Goal: Task Accomplishment & Management: Use online tool/utility

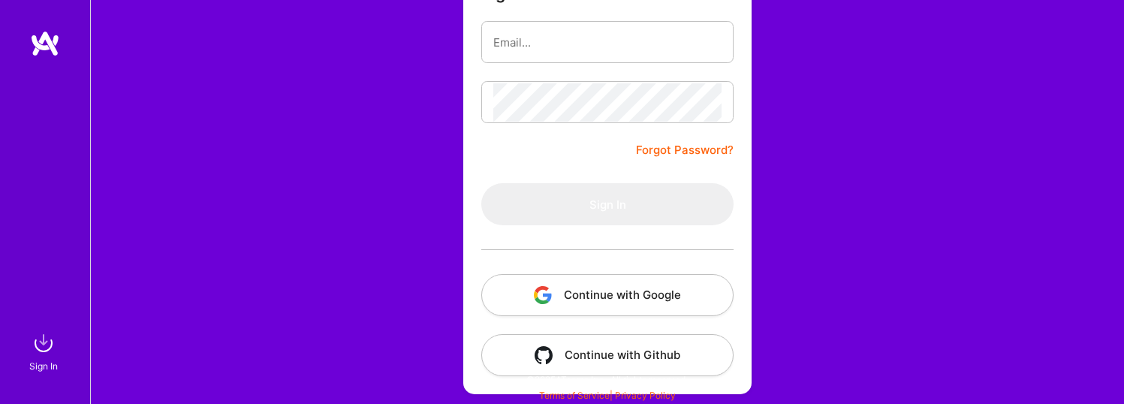
scroll to position [158, 0]
click at [599, 294] on button "Continue with Google" at bounding box center [607, 295] width 252 height 42
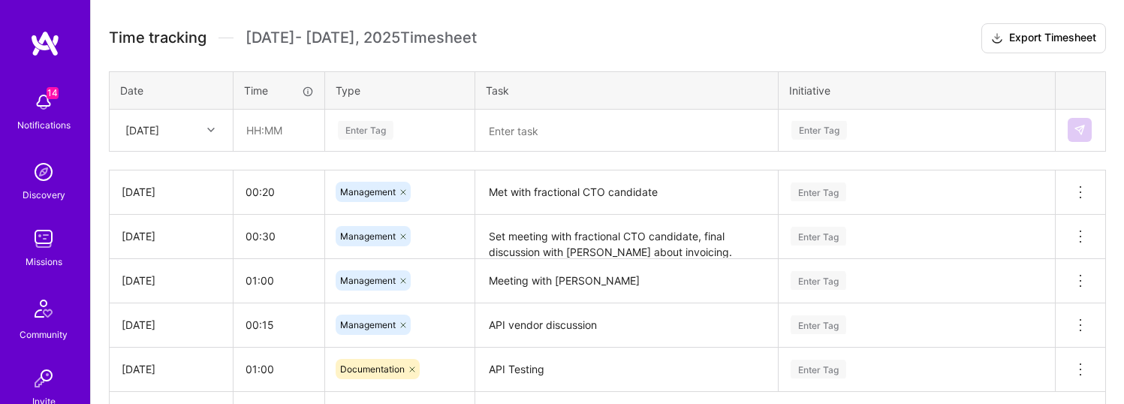
scroll to position [150, 0]
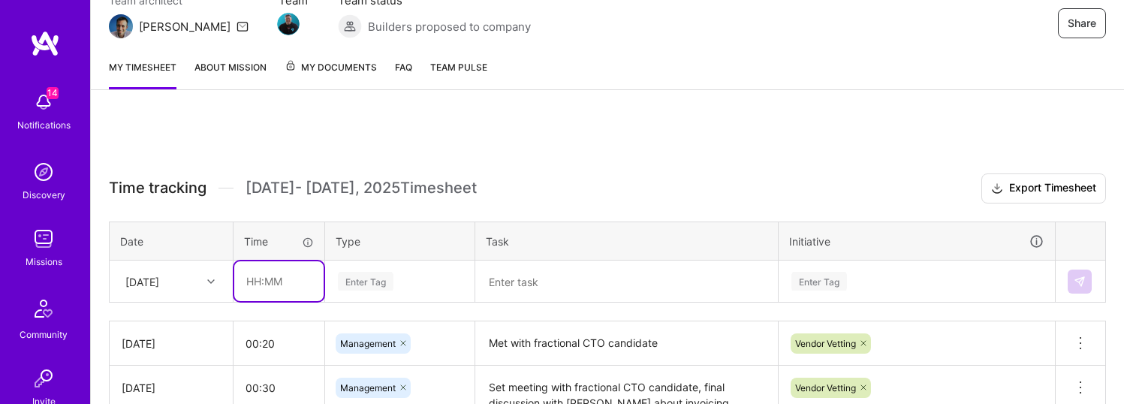
click at [265, 284] on input "text" at bounding box center [278, 281] width 89 height 40
type input "01:00"
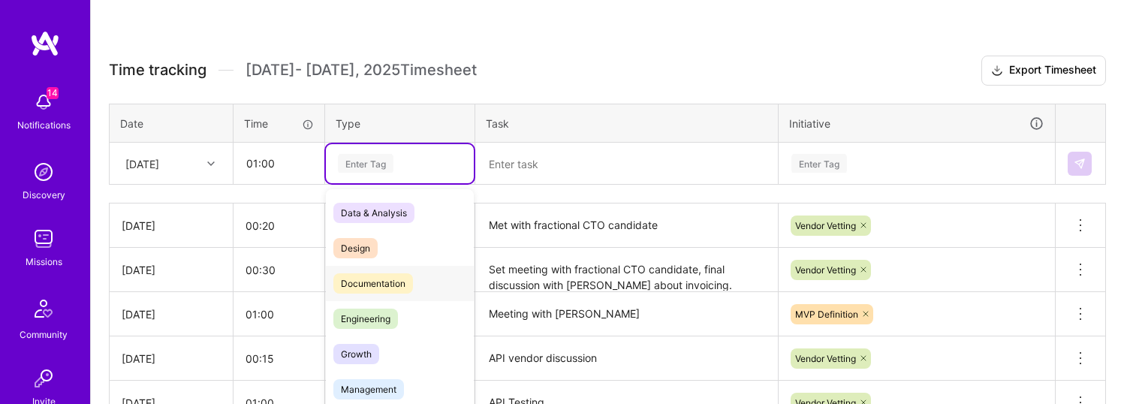
click at [406, 183] on div "option Documentation focused, 0 of 2. 17 results available. Use Up and Down to …" at bounding box center [400, 163] width 148 height 39
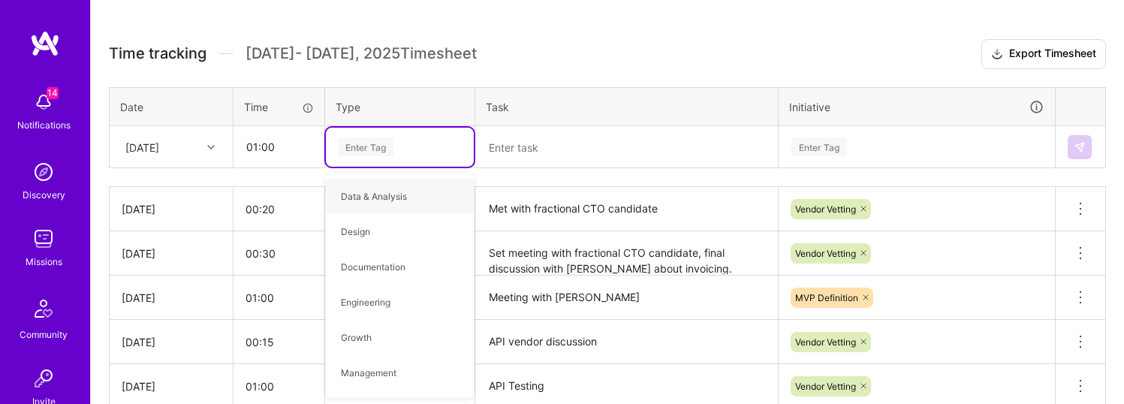
click at [384, 149] on div "Enter Tag" at bounding box center [366, 146] width 56 height 23
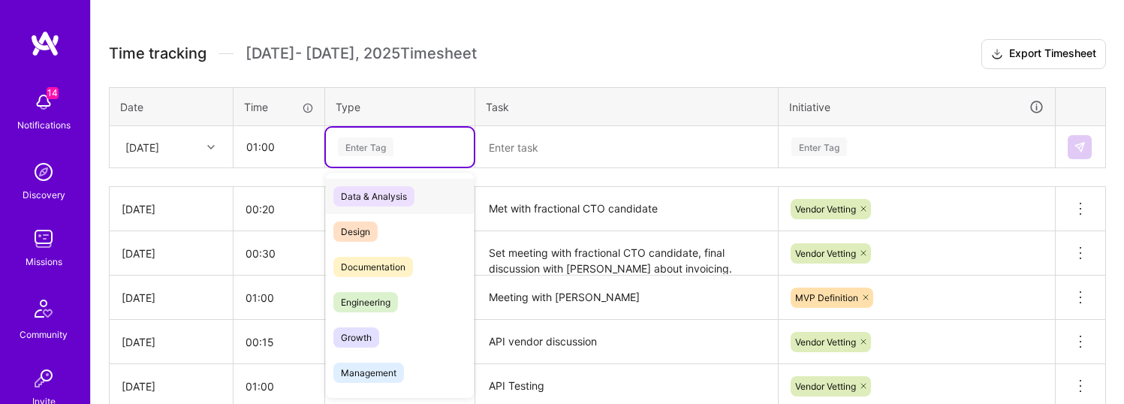
click at [415, 149] on div "Enter Tag" at bounding box center [399, 146] width 127 height 19
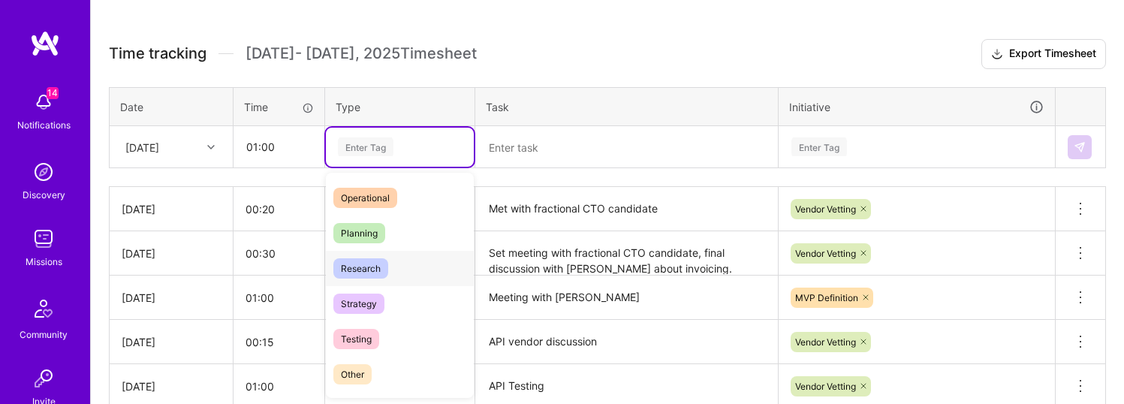
scroll to position [376, 0]
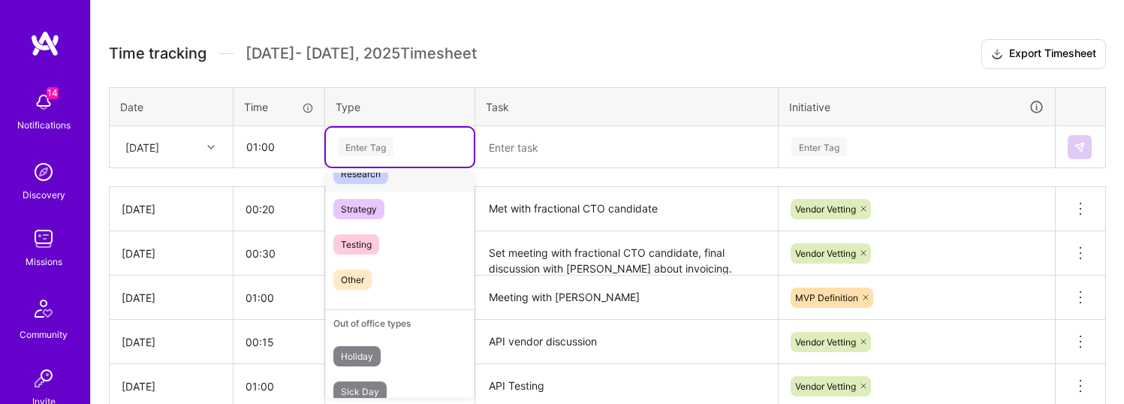
click at [391, 179] on div "Research" at bounding box center [400, 173] width 148 height 35
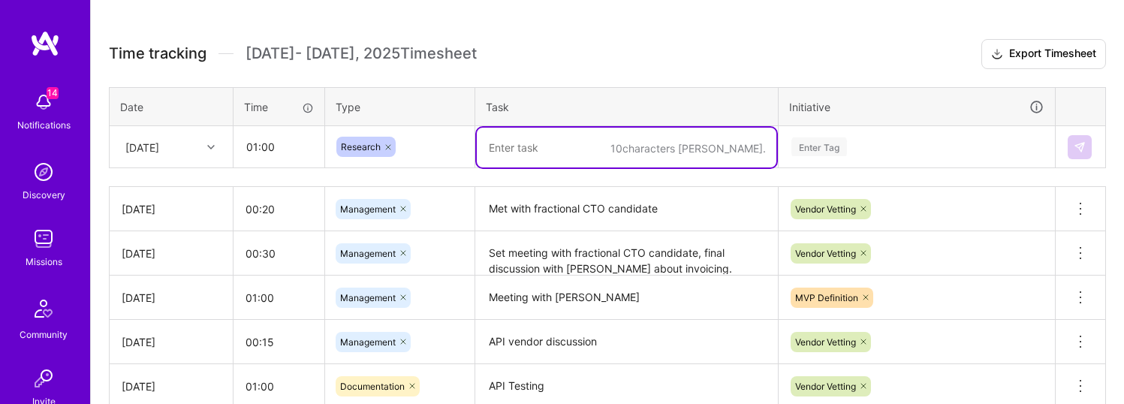
click at [542, 149] on textarea at bounding box center [627, 148] width 300 height 40
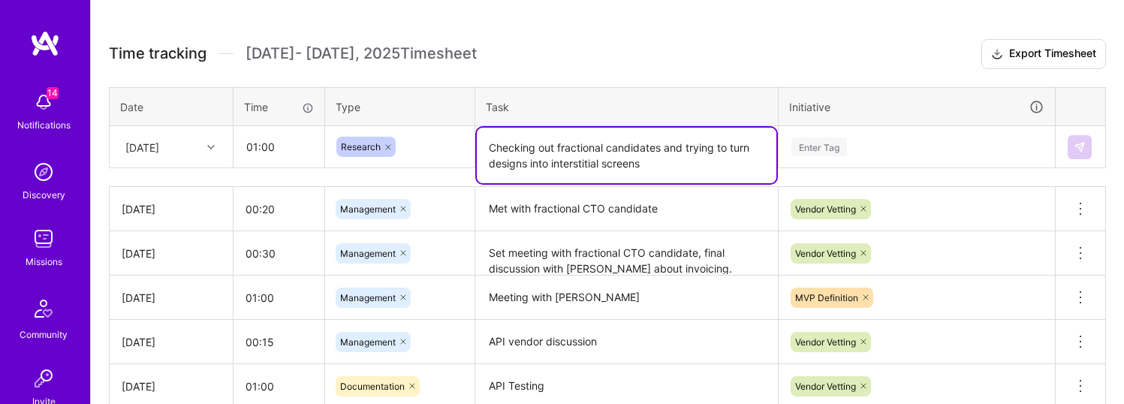
type textarea "Checking out fractional candidates and trying to turn designs into interstitial…"
click at [834, 143] on div "Enter Tag" at bounding box center [820, 146] width 56 height 23
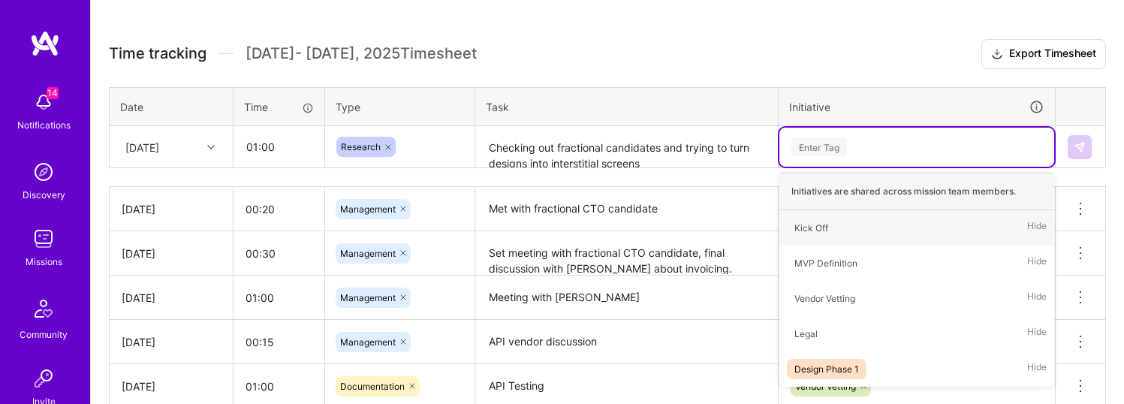
click at [839, 146] on div "Enter Tag" at bounding box center [820, 146] width 56 height 23
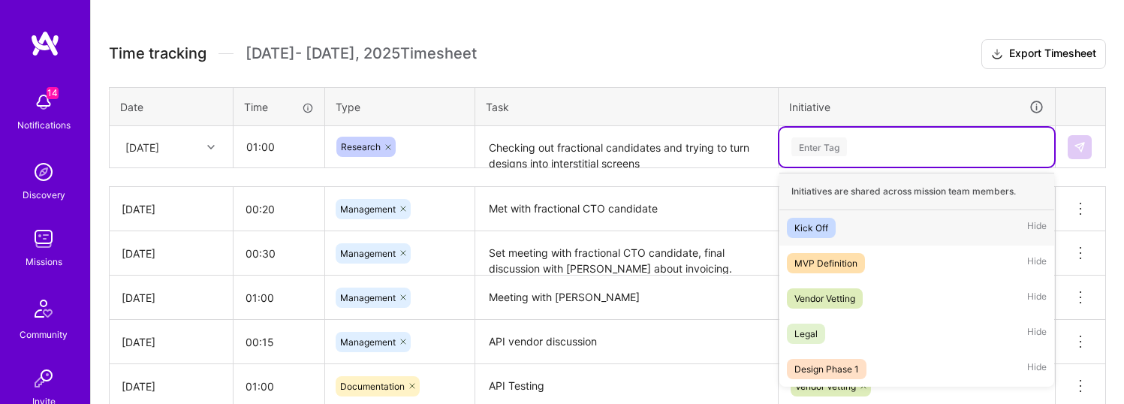
click at [842, 146] on div "Enter Tag" at bounding box center [820, 146] width 56 height 23
click at [847, 264] on div "MVP Definition" at bounding box center [826, 263] width 63 height 16
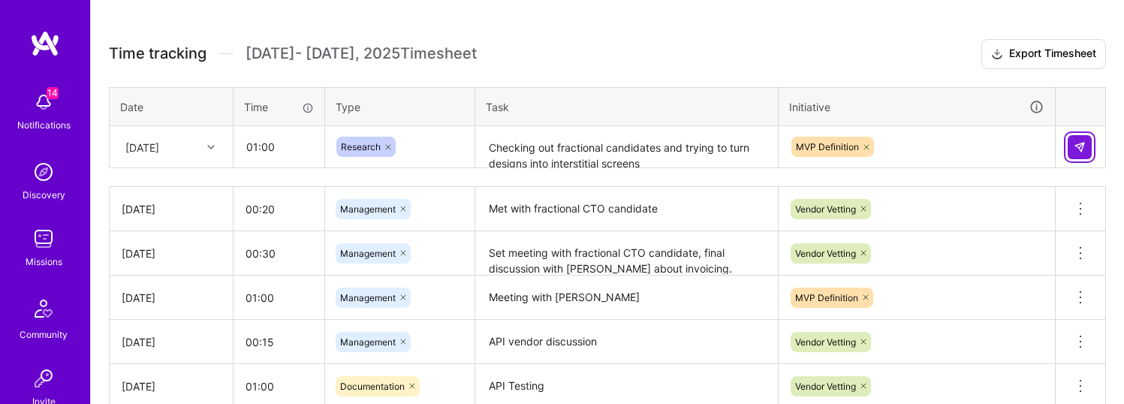
click at [1089, 140] on button at bounding box center [1080, 147] width 24 height 24
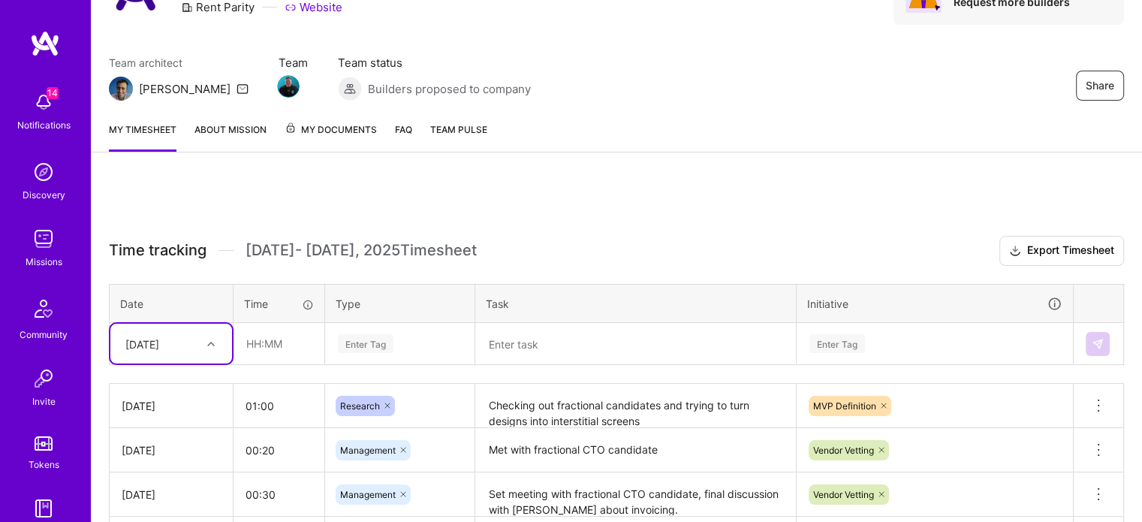
scroll to position [150, 0]
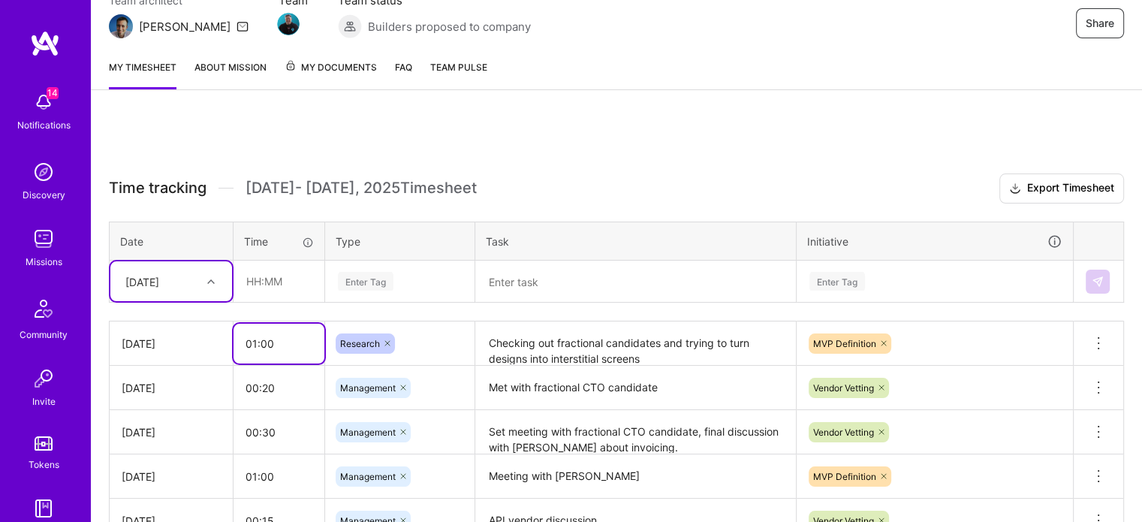
click at [260, 343] on input "01:00" at bounding box center [279, 344] width 91 height 40
drag, startPoint x: 276, startPoint y: 337, endPoint x: 240, endPoint y: 339, distance: 36.1
click at [240, 339] on input "01:00" at bounding box center [279, 344] width 91 height 40
type input "3"
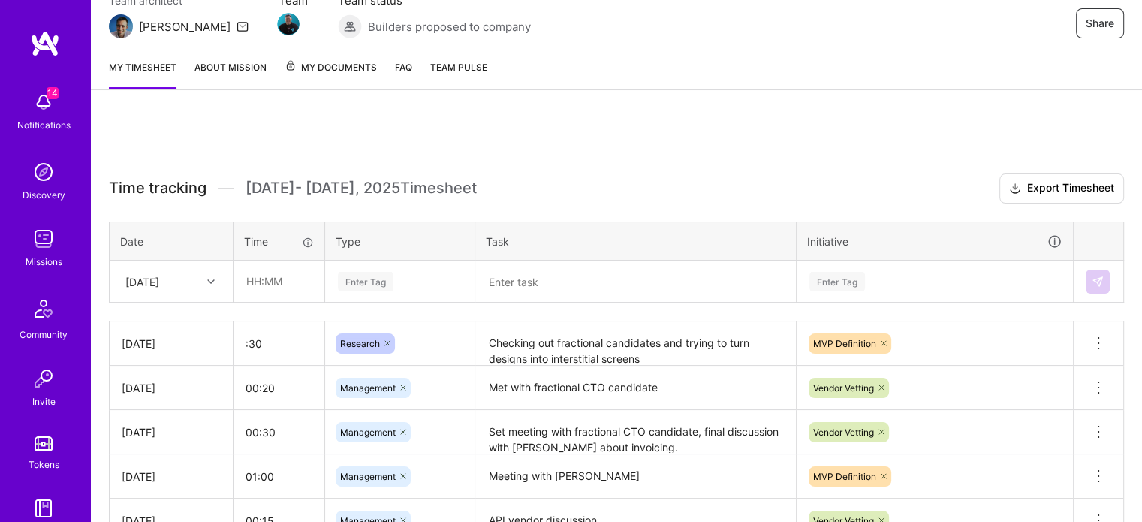
type input "00:30"
click at [564, 159] on div "Time tracking [DATE] - [DATE] Timesheet Export Timesheet Date Time Type Task In…" at bounding box center [616, 404] width 1051 height 593
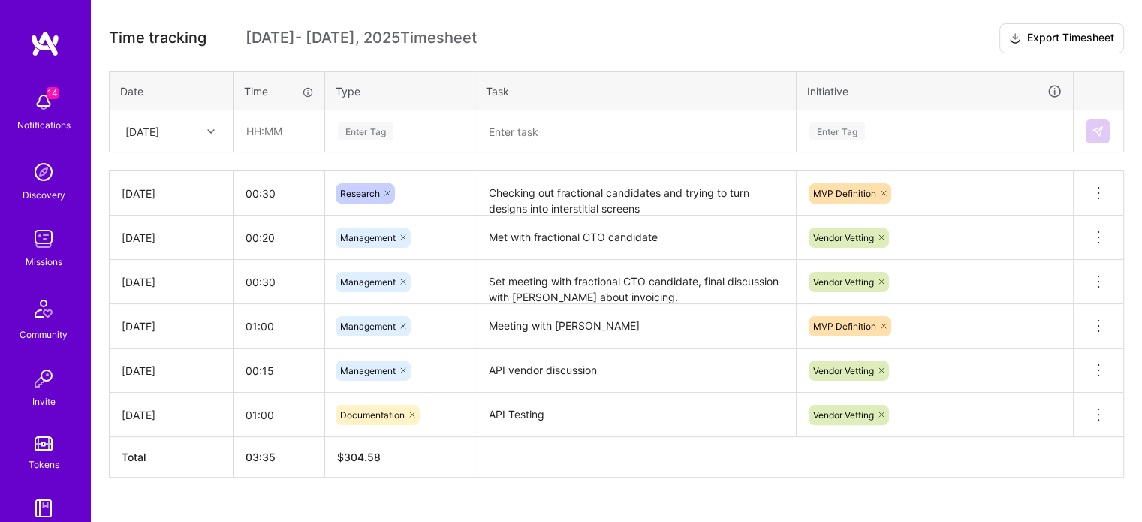
scroll to position [327, 0]
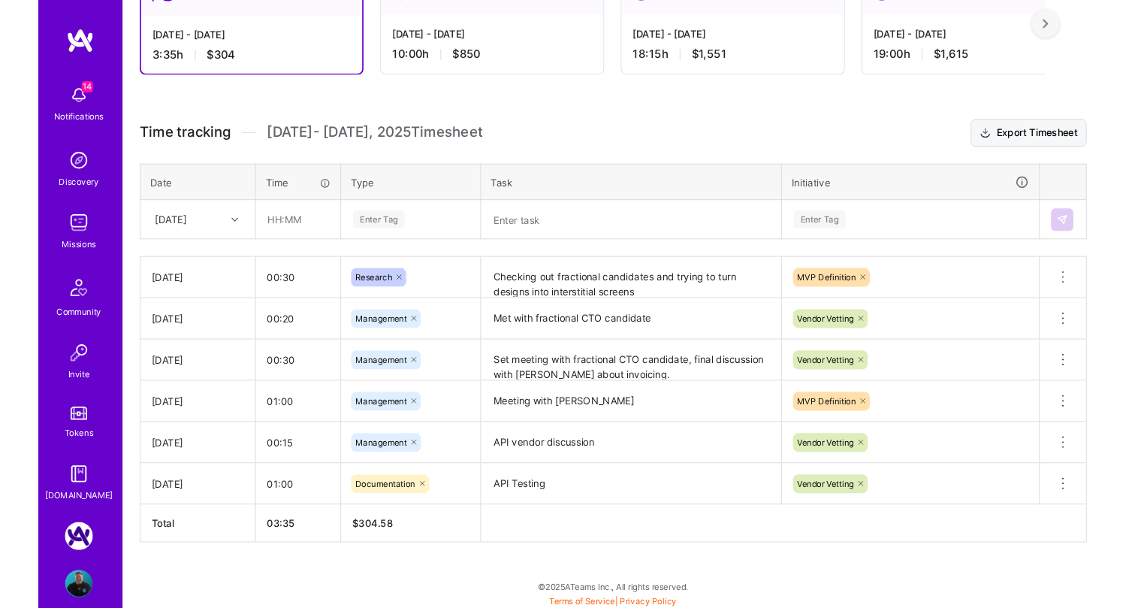
scroll to position [306, 0]
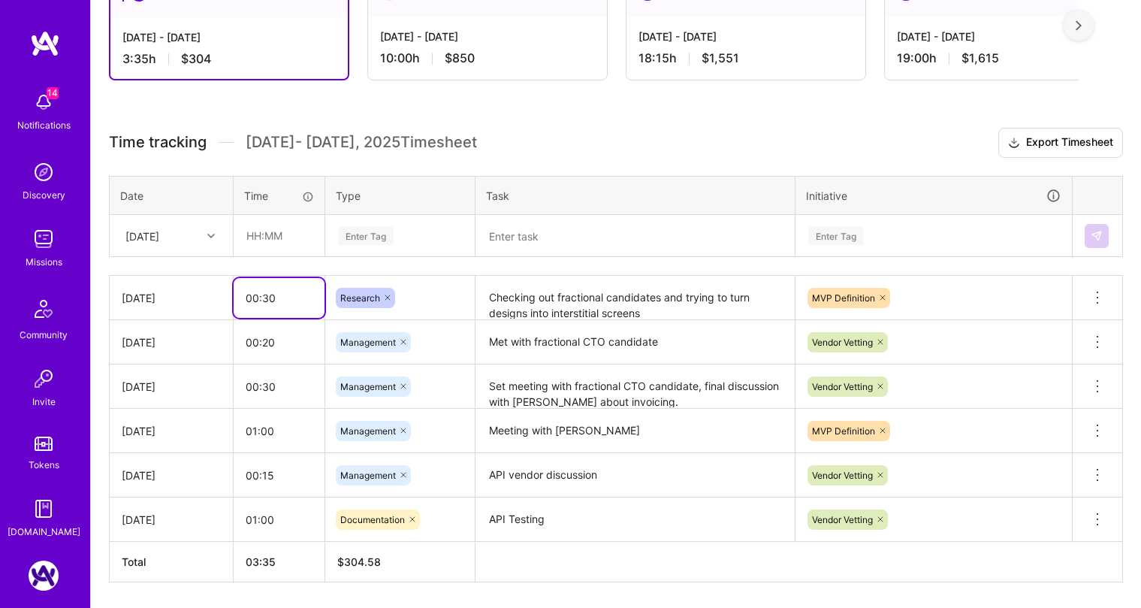
click at [268, 301] on input "00:30" at bounding box center [279, 298] width 91 height 40
drag, startPoint x: 284, startPoint y: 294, endPoint x: 261, endPoint y: 297, distance: 22.7
click at [261, 297] on input "00:30" at bounding box center [279, 298] width 91 height 40
type input "00:45"
click at [525, 135] on h3 "Time tracking Aug 16 - Aug 31 , 2025 Timesheet Export Timesheet" at bounding box center [616, 143] width 1014 height 30
